Goal: Navigation & Orientation: Find specific page/section

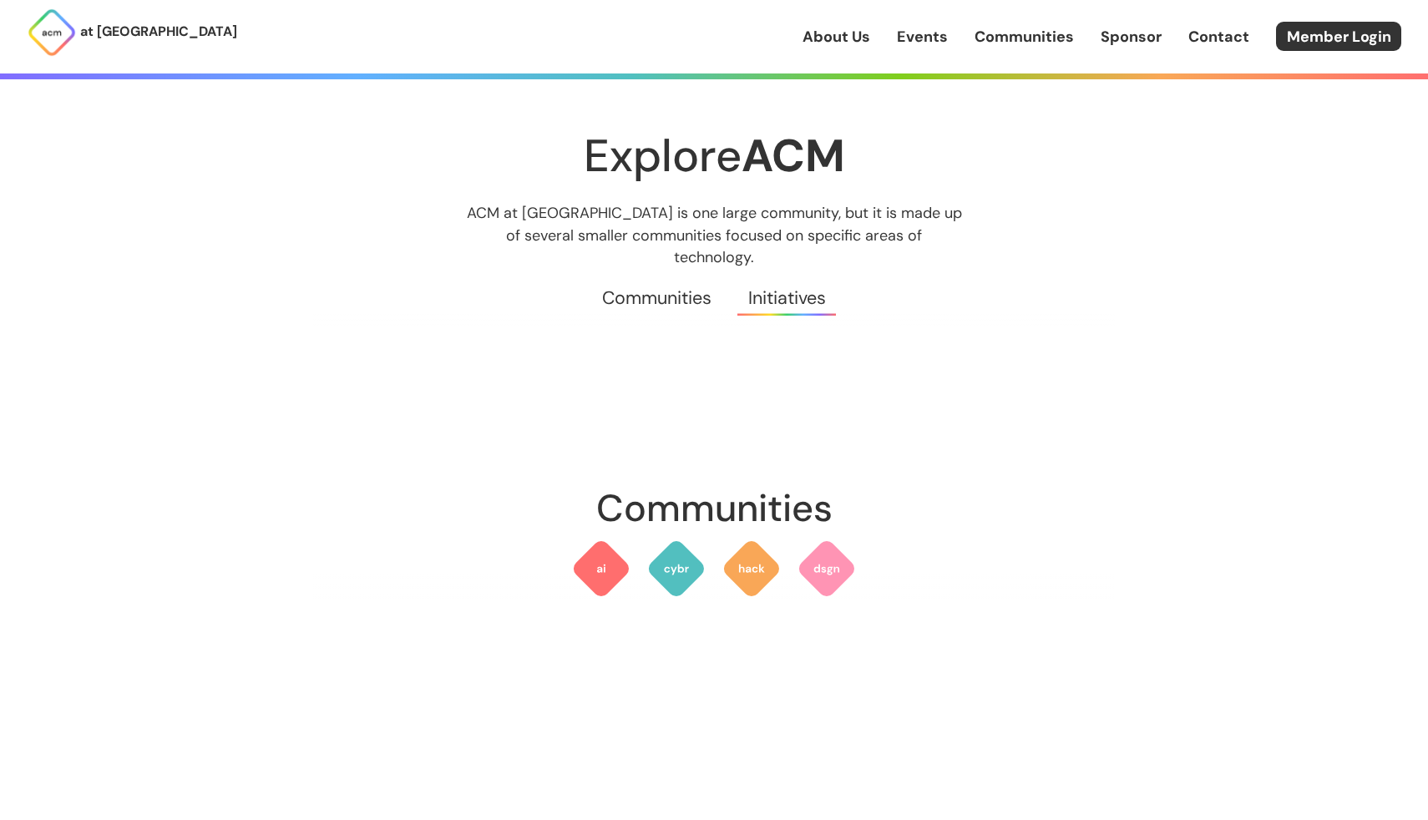
scroll to position [3730, 0]
